Goal: Task Accomplishment & Management: Use online tool/utility

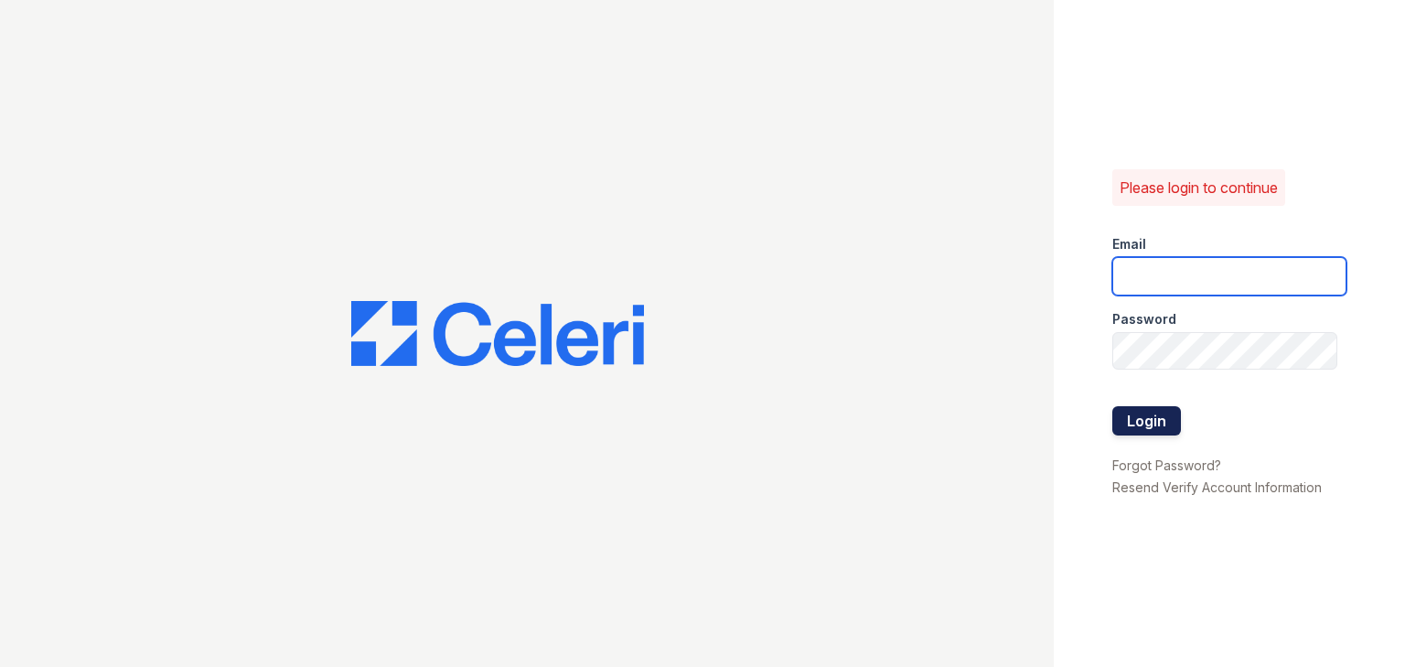
type input "[EMAIL_ADDRESS][DOMAIN_NAME]"
click at [1149, 417] on button "Login" at bounding box center [1147, 420] width 69 height 29
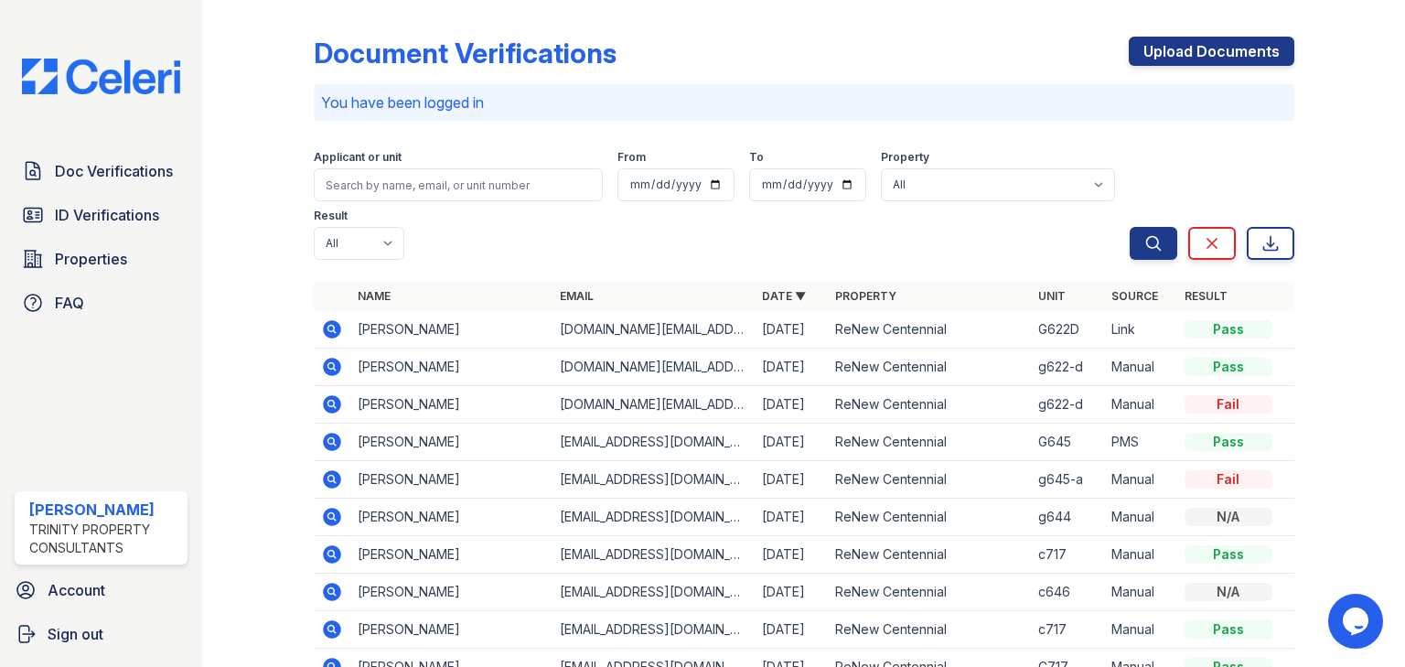
drag, startPoint x: 1155, startPoint y: 421, endPoint x: 1158, endPoint y: 396, distance: 25.0
click at [1155, 461] on td "Manual" at bounding box center [1140, 480] width 73 height 38
click at [1158, 424] on td "PMS" at bounding box center [1140, 443] width 73 height 38
